Goal: Task Accomplishment & Management: Use online tool/utility

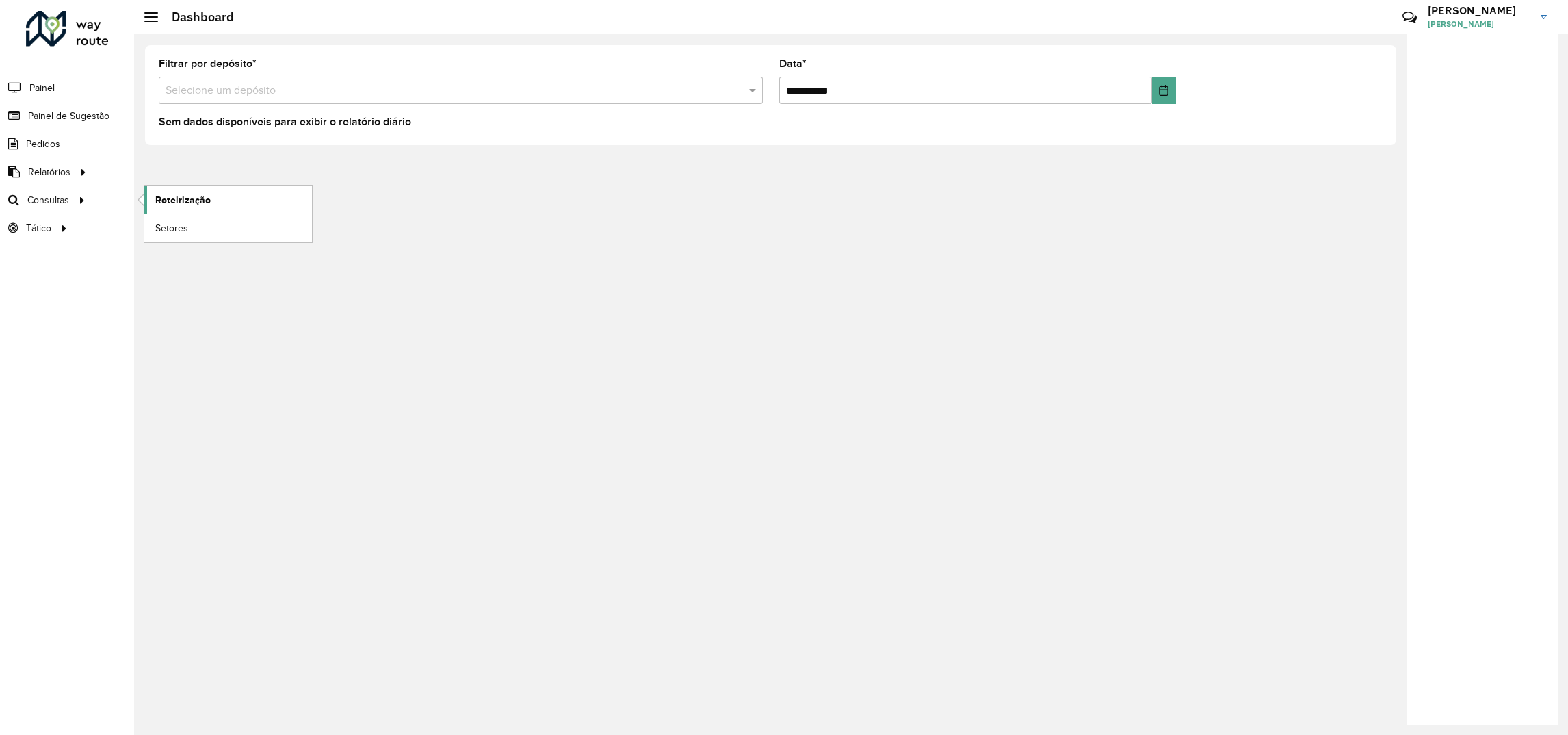
click at [167, 206] on span "Roteirização" at bounding box center [182, 200] width 56 height 15
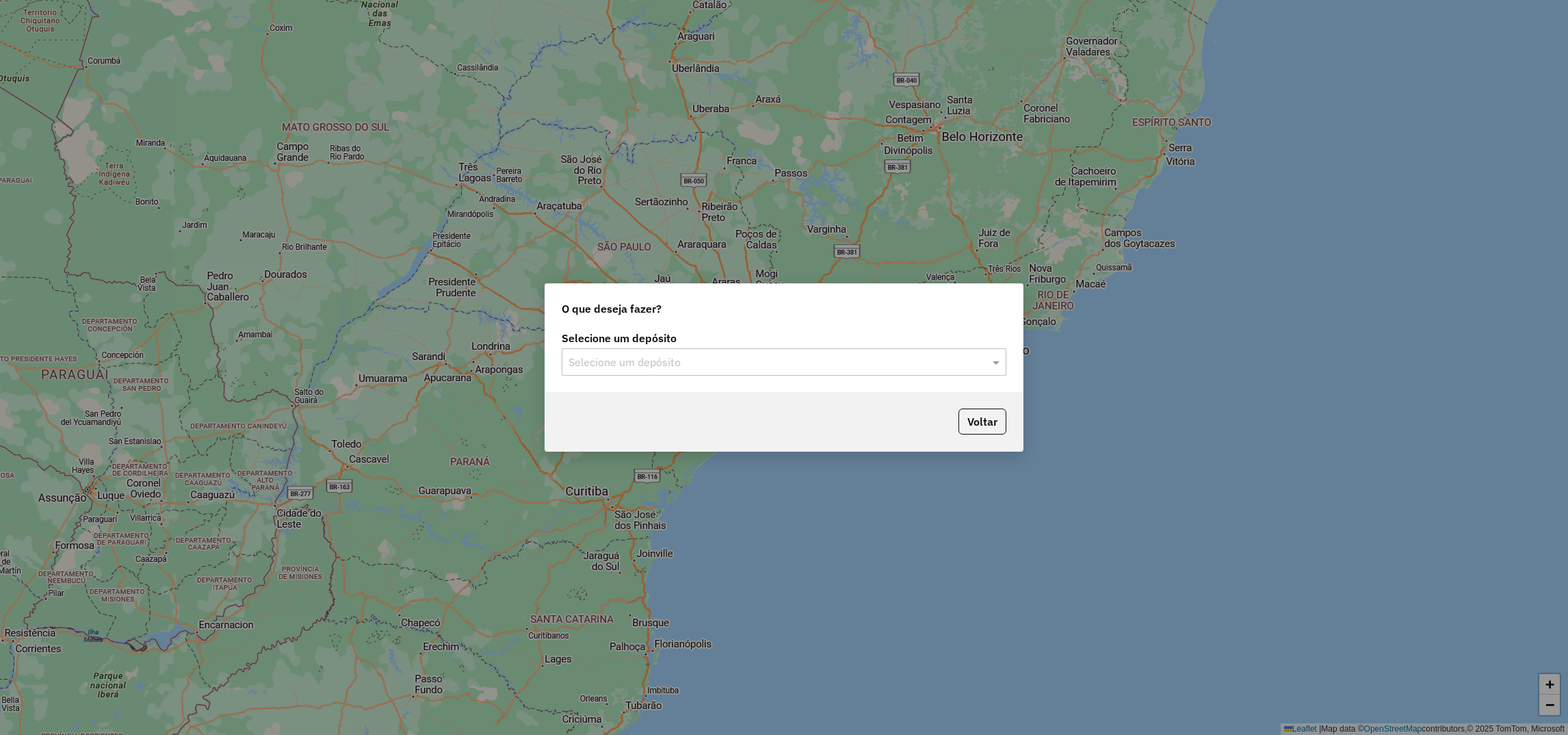
click at [672, 357] on input "text" at bounding box center [771, 362] width 403 height 16
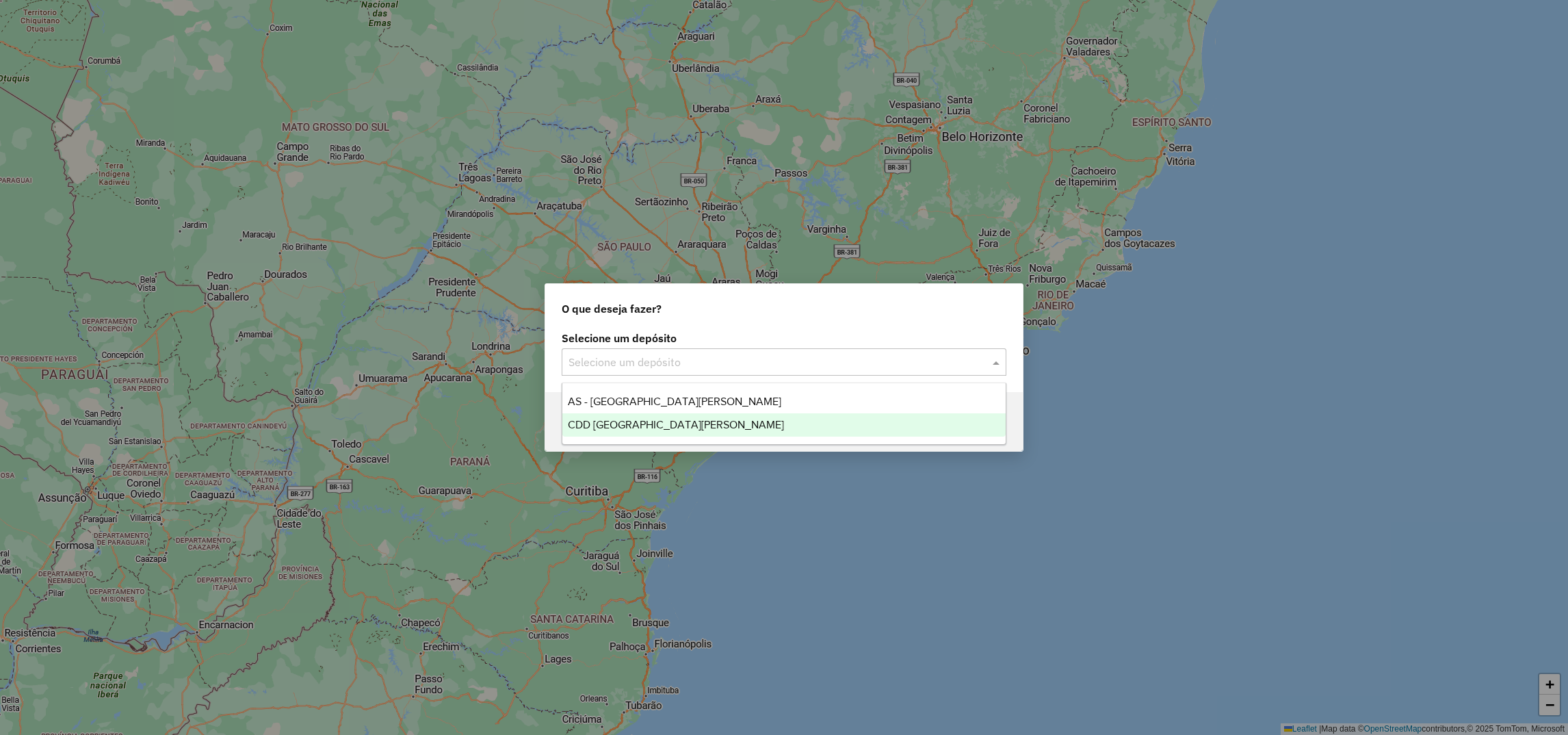
click at [629, 428] on span "CDD [GEOGRAPHIC_DATA]" at bounding box center [676, 424] width 216 height 11
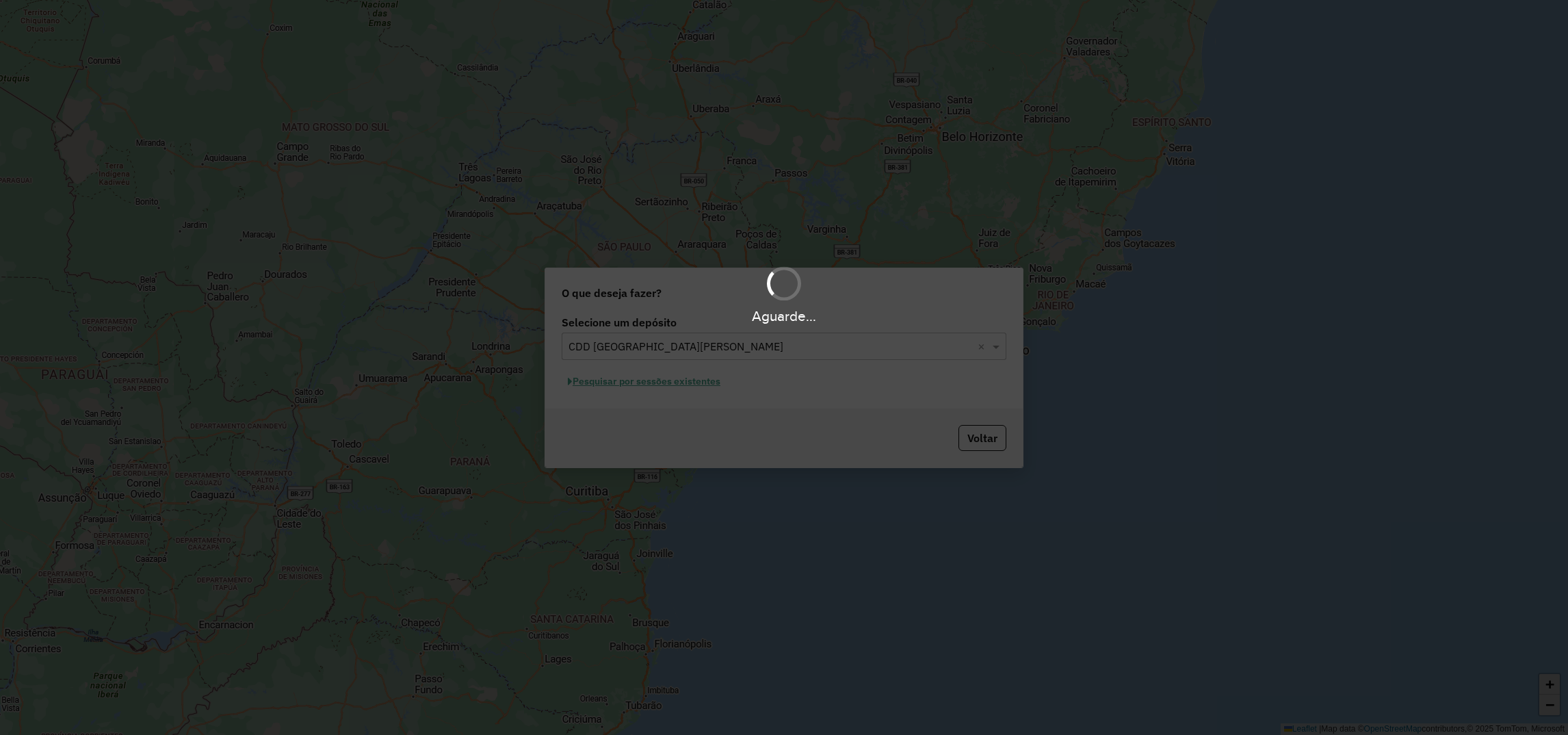
click at [619, 370] on div "Aguarde..." at bounding box center [784, 367] width 1568 height 735
click at [617, 383] on div "Aguarde..." at bounding box center [784, 367] width 1568 height 735
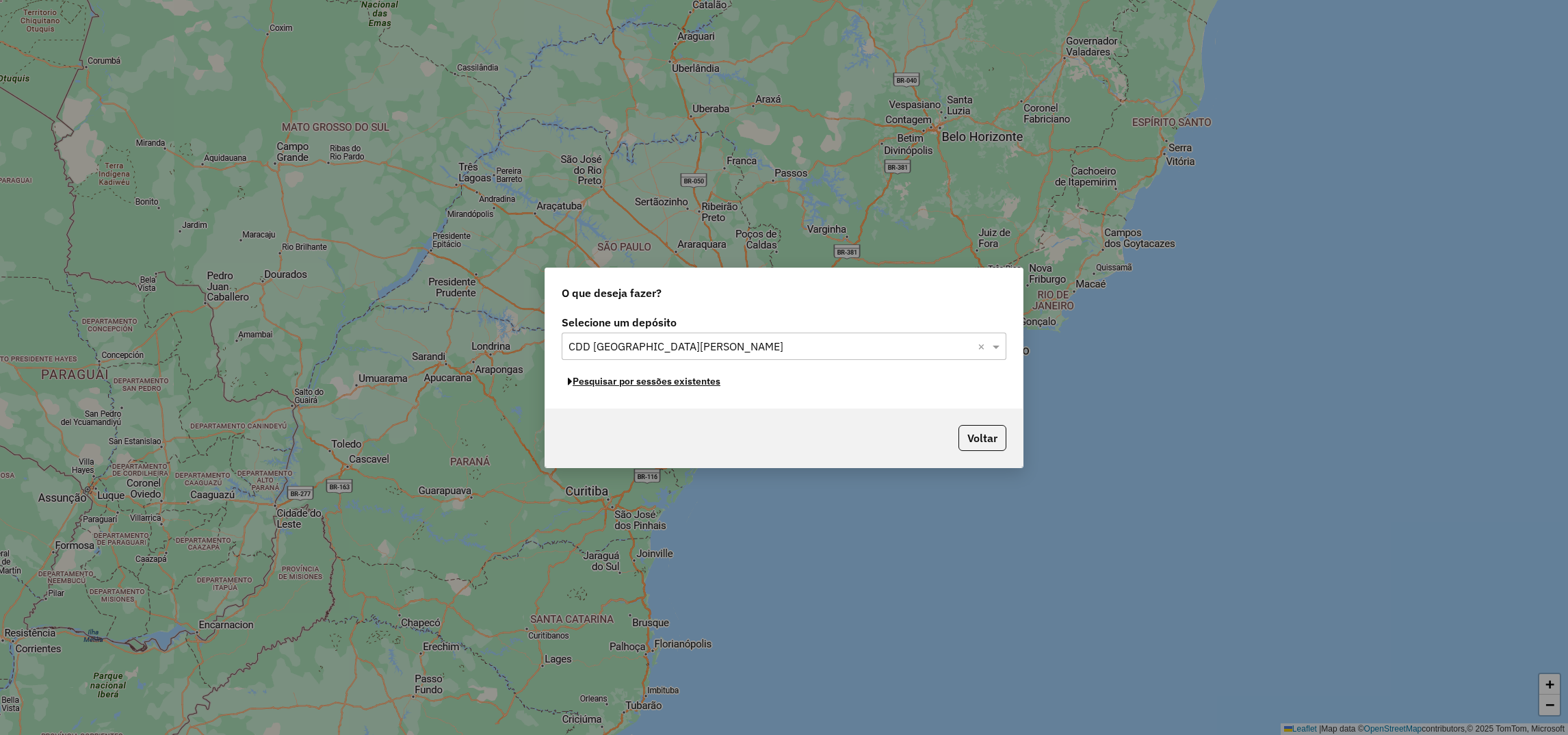
click at [617, 383] on button "Pesquisar por sessões existentes" at bounding box center [644, 382] width 165 height 21
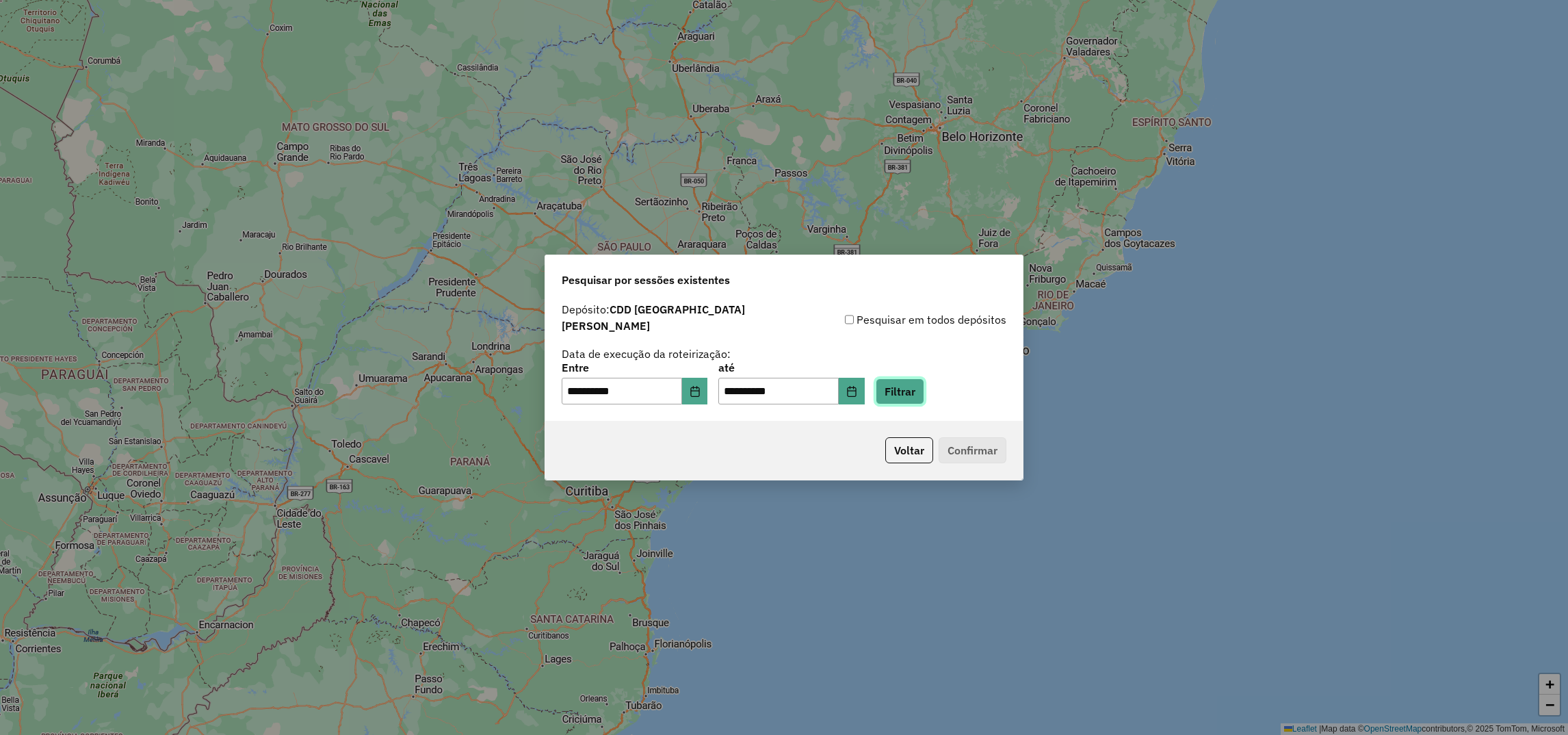
click at [918, 386] on button "Filtrar" at bounding box center [900, 391] width 48 height 26
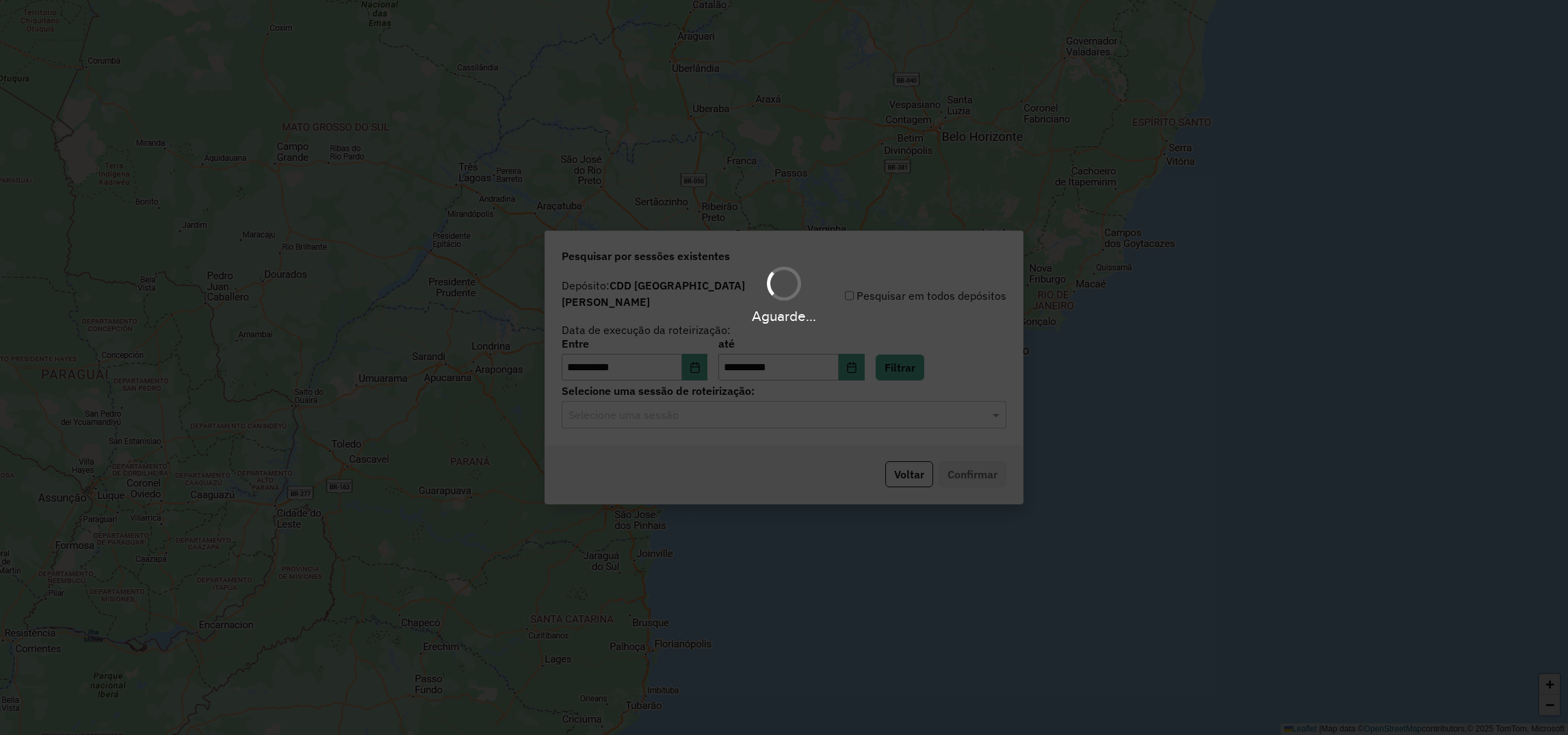
click at [683, 424] on div "Aguarde..." at bounding box center [784, 367] width 1568 height 735
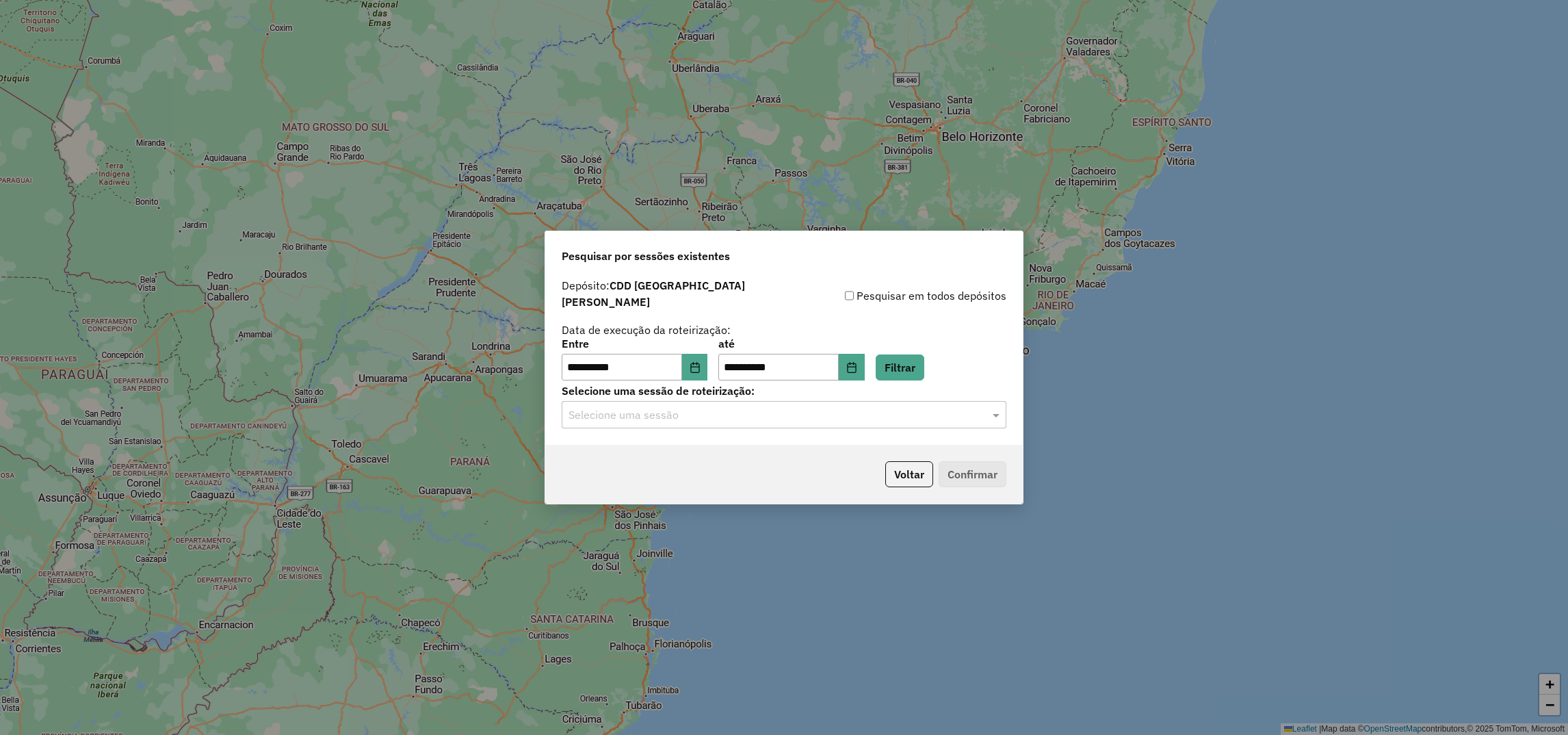
click at [676, 411] on input "text" at bounding box center [771, 415] width 403 height 16
click at [647, 449] on span "1286785 - 02/10/2025 17:54 (Rotas + AS)" at bounding box center [652, 448] width 168 height 11
click at [961, 461] on button "Confirmar" at bounding box center [972, 474] width 68 height 26
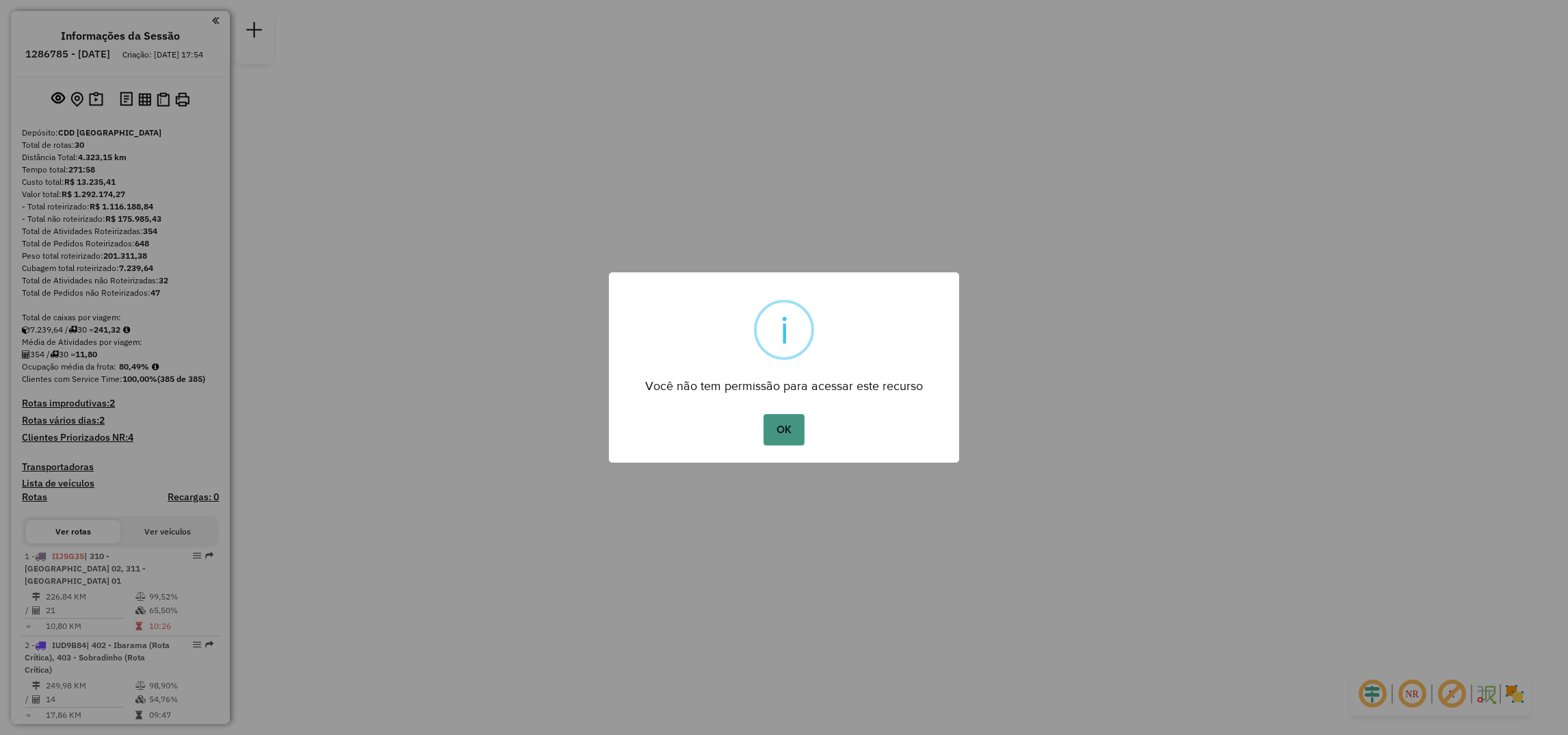
click at [780, 436] on button "OK" at bounding box center [784, 429] width 40 height 31
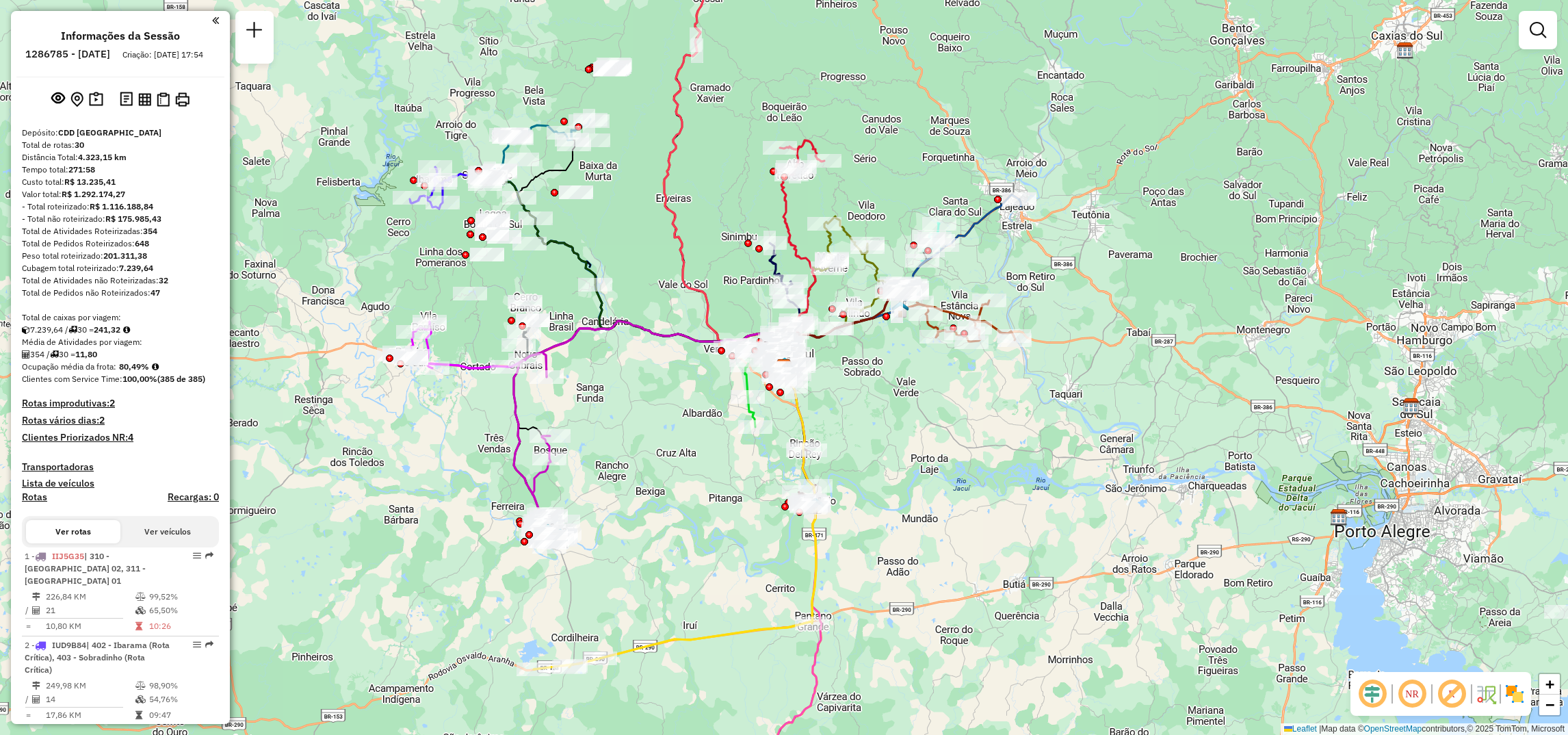
select select "**********"
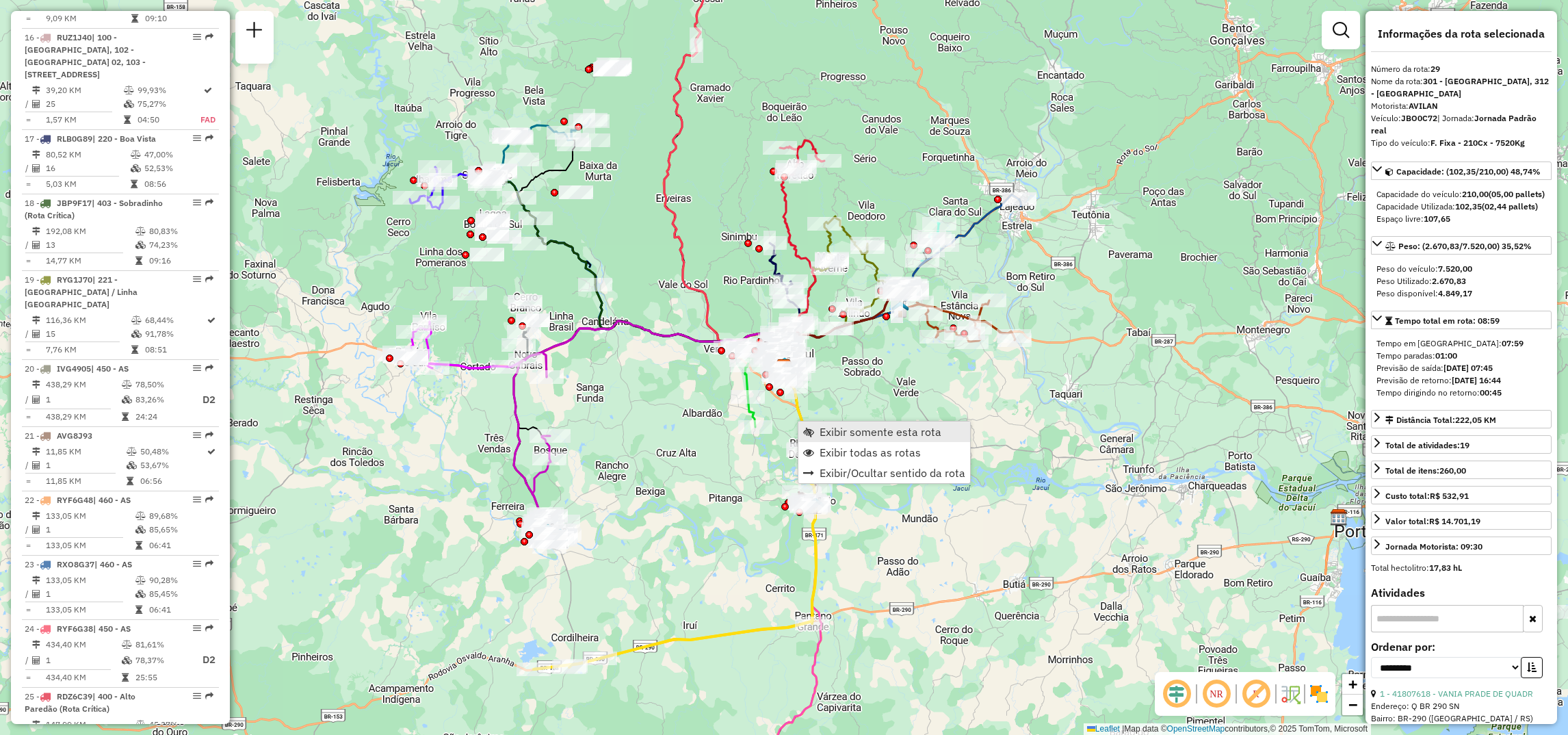
scroll to position [2344, 0]
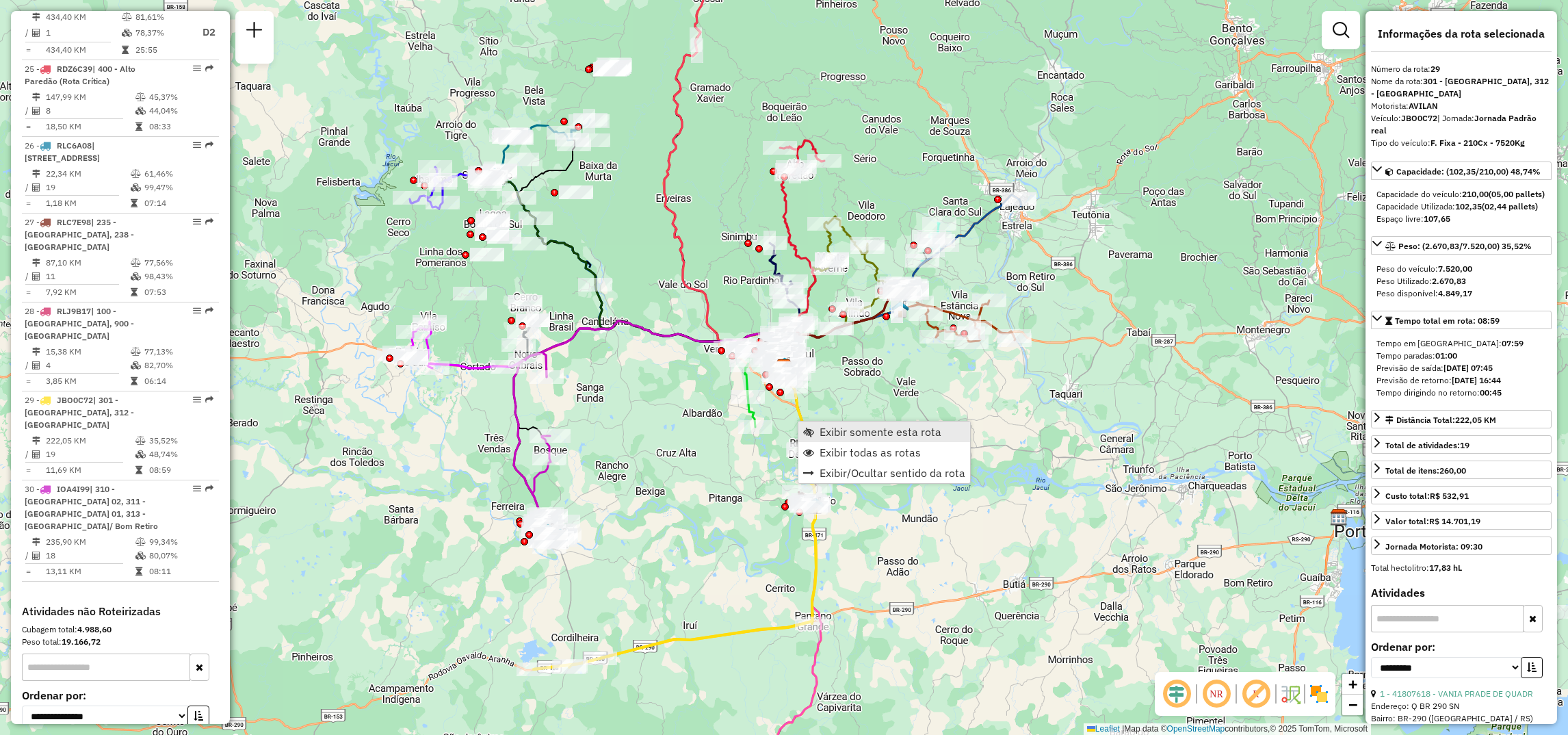
click at [811, 434] on span "Exibir somente esta rota" at bounding box center [809, 432] width 11 height 11
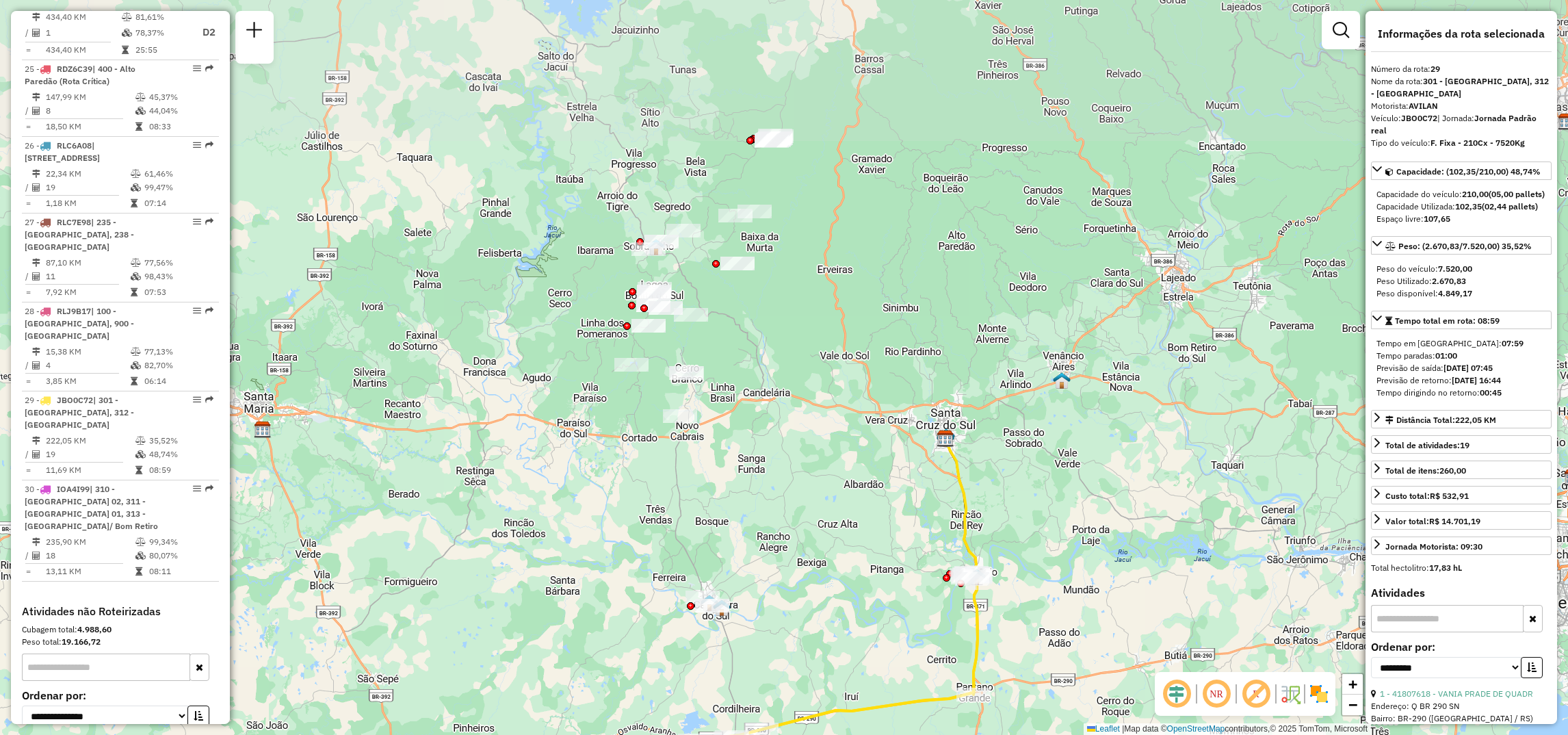
drag, startPoint x: 837, startPoint y: 325, endPoint x: 888, endPoint y: 538, distance: 219.0
click at [888, 538] on div "Janela de atendimento Grade de atendimento Capacidade Transportadoras Veículos …" at bounding box center [784, 367] width 1568 height 735
